Goal: Task Accomplishment & Management: Complete application form

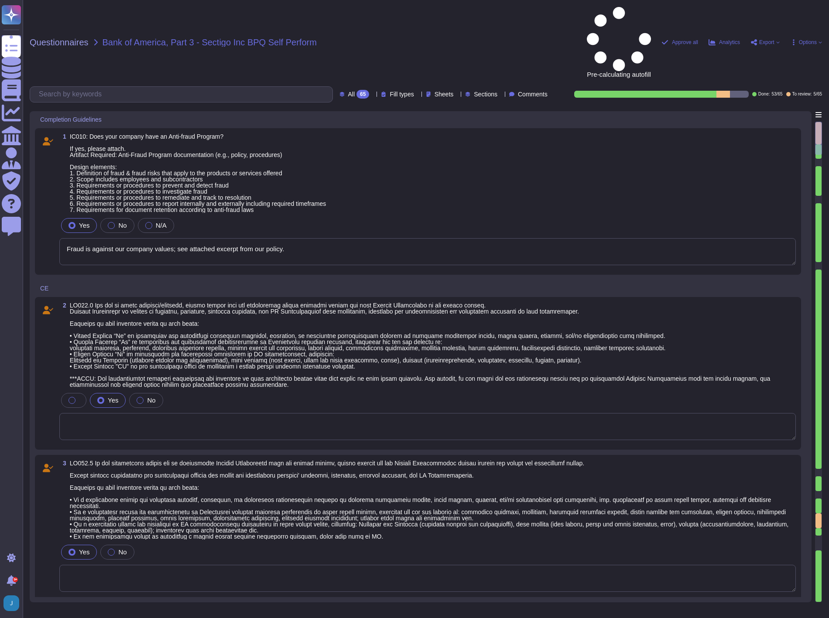
type textarea "Fraud is against our company values; see attached excerpt from our policy."
type textarea "Sectigo is committed to an environmental strategy that aligns with ESG principl…"
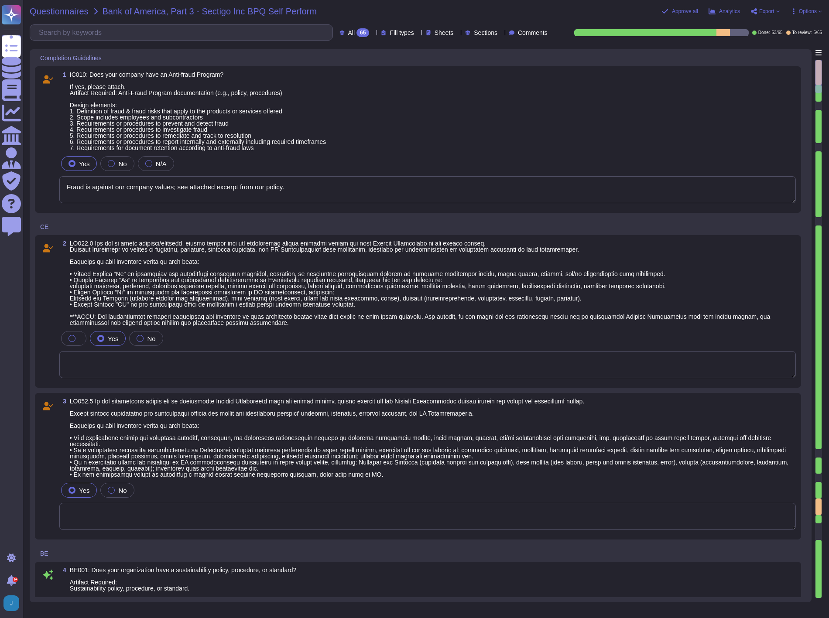
click at [77, 12] on span "Questionnaires" at bounding box center [59, 11] width 59 height 9
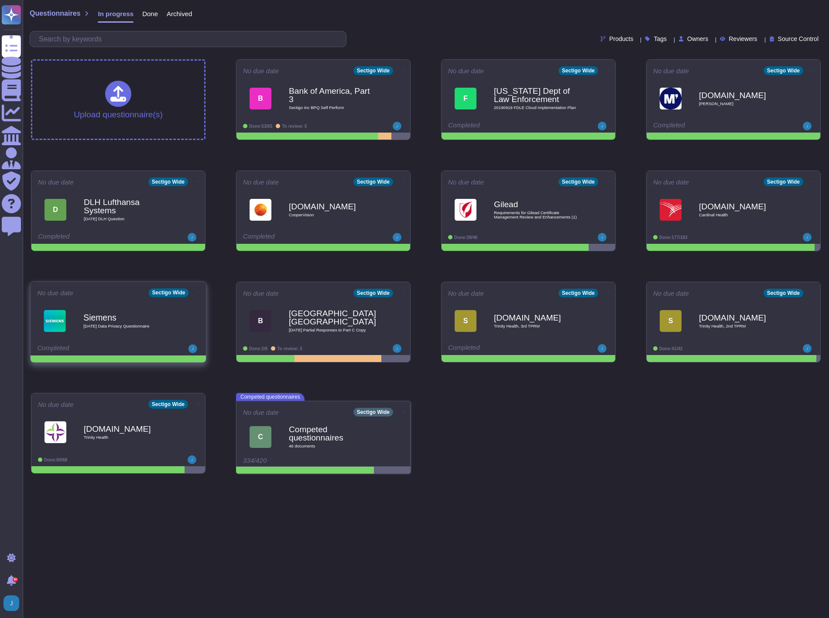
click at [193, 298] on div "No due date Sectigo Wide Siemens [DATE] Data Privacy Questionnaire Completed" at bounding box center [118, 319] width 175 height 74
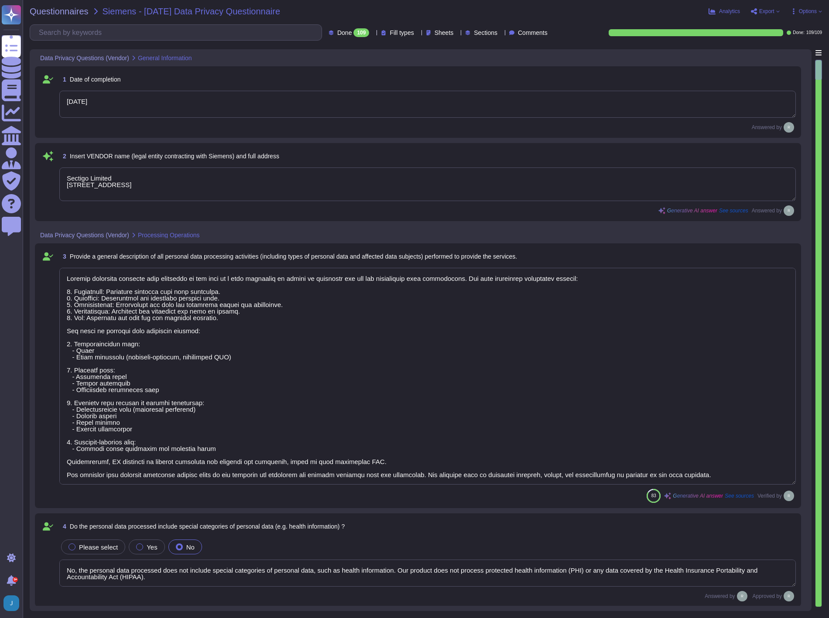
type textarea "[DATE]"
type textarea "Sectigo Limited [STREET_ADDRESS]"
type textarea "Sectigo processes personal data primarily in the role of a data processor on be…"
type textarea "No, the personal data processed does not include special categories of personal…"
type textarea "Yes, our organization has appointed a data protection officer who is responsibl…"
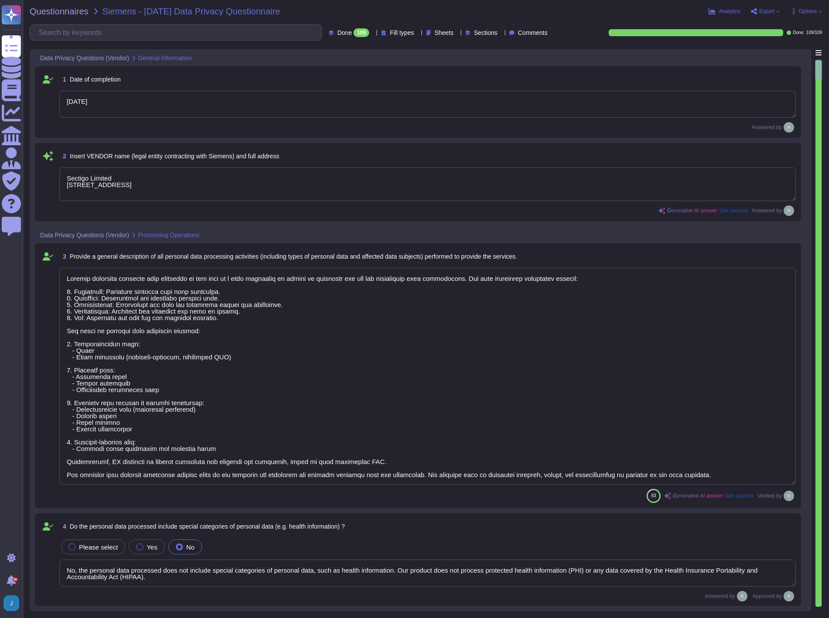
type textarea "Our data centers where the solution is hosted are located in the [GEOGRAPHIC_DA…"
click at [58, 11] on span "Questionnaires" at bounding box center [59, 11] width 59 height 9
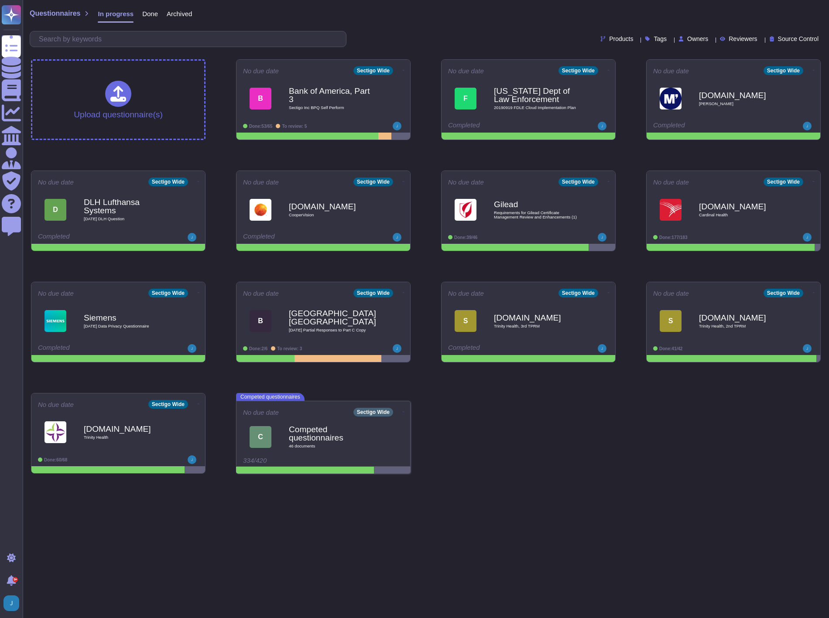
drag, startPoint x: 195, startPoint y: 294, endPoint x: 687, endPoint y: 494, distance: 531.6
click at [661, 393] on html "Questionnaires Knowledge Base Documents Analytics CAIQ / SIG Admin Trust Center…" at bounding box center [414, 240] width 829 height 481
click at [403, 72] on icon at bounding box center [404, 70] width 2 height 2
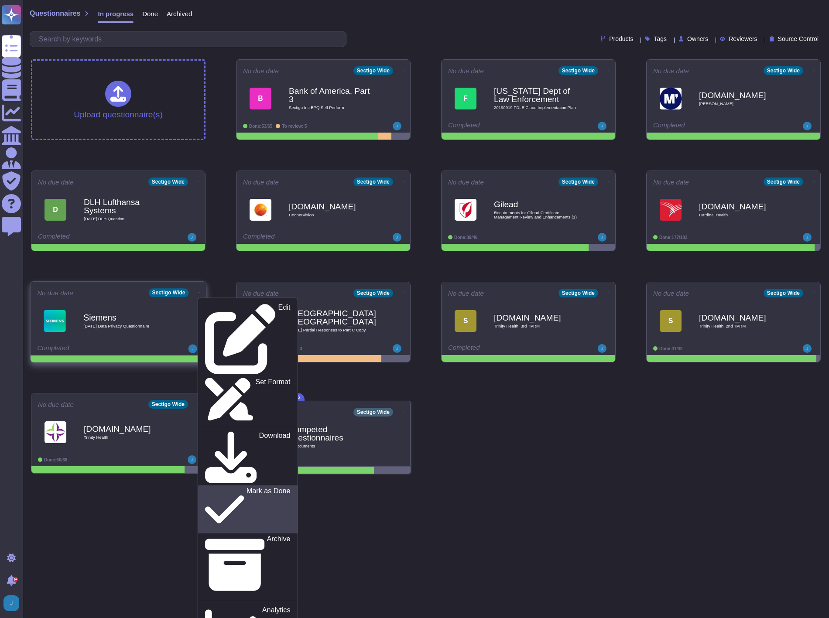
click at [246, 393] on p "Mark as Done" at bounding box center [268, 510] width 44 height 44
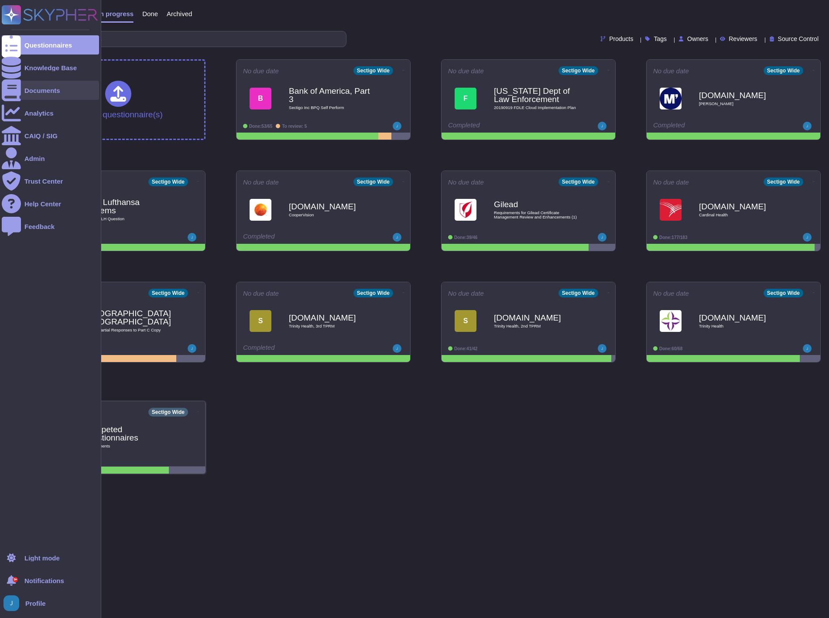
click at [20, 86] on div at bounding box center [11, 90] width 19 height 19
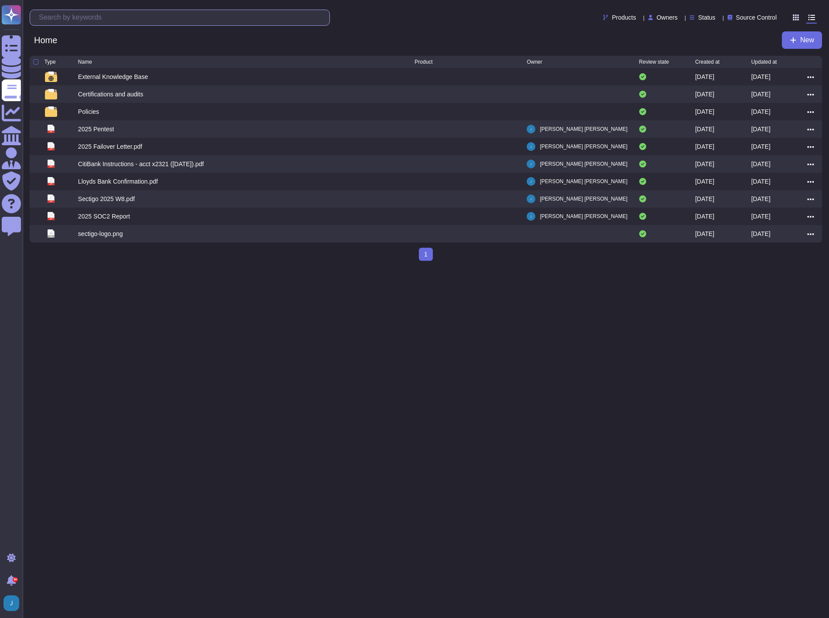
click at [89, 17] on input "text" at bounding box center [181, 17] width 295 height 15
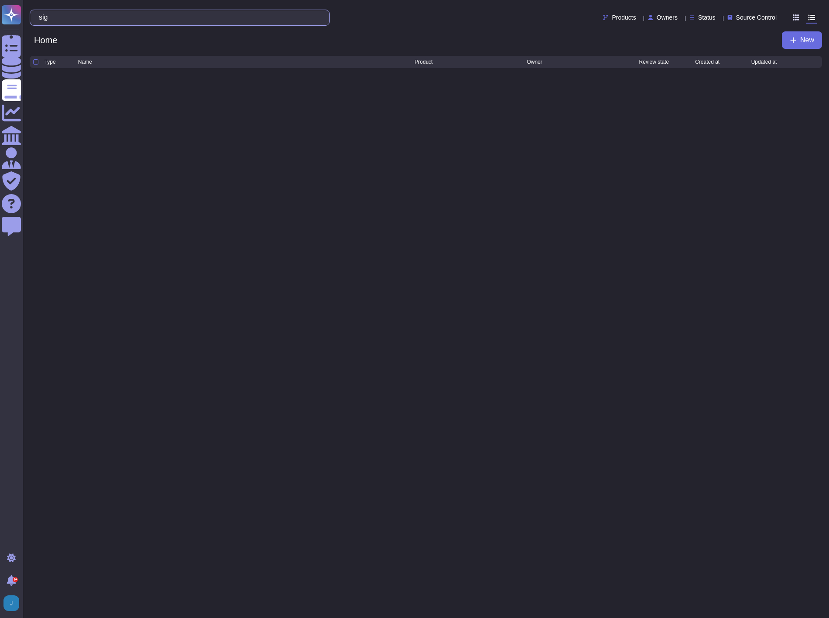
type input "sig"
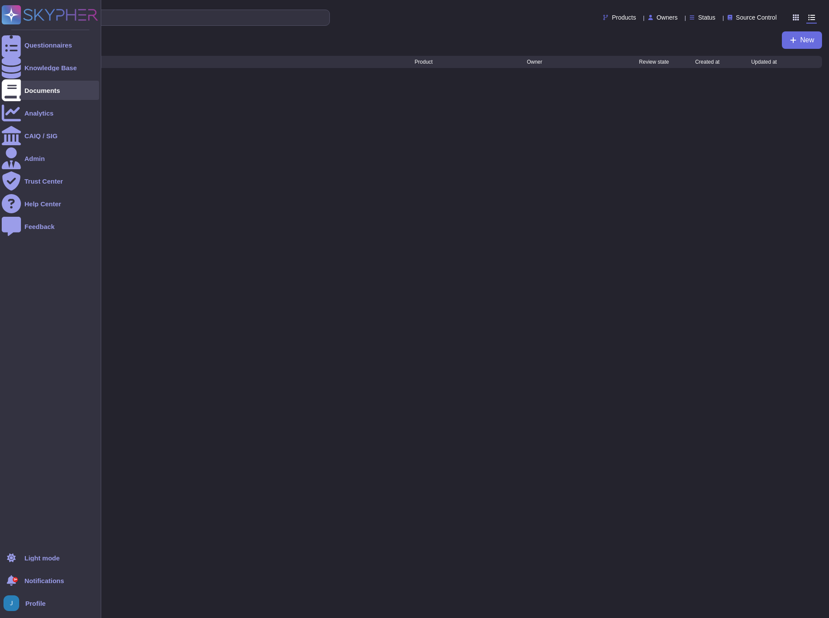
click at [27, 90] on div "Documents" at bounding box center [42, 90] width 36 height 7
